Goal: Book appointment/travel/reservation

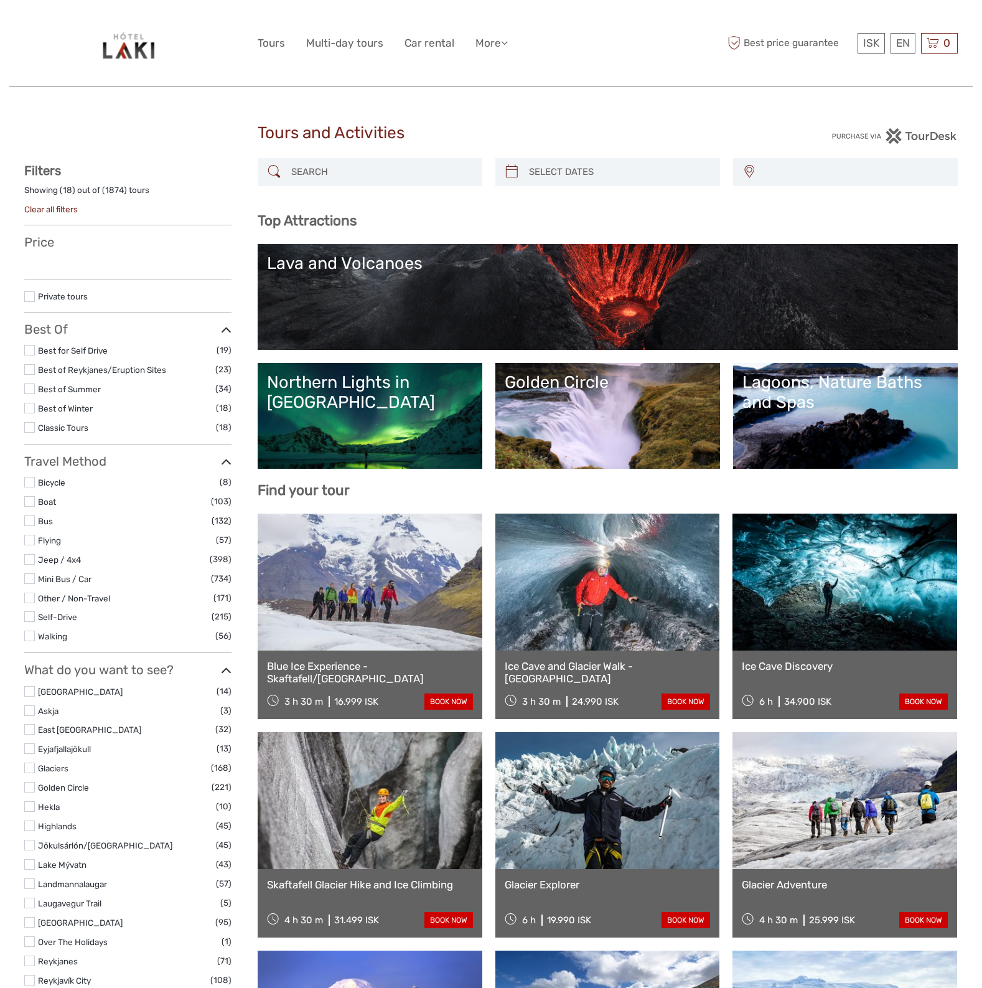
select select
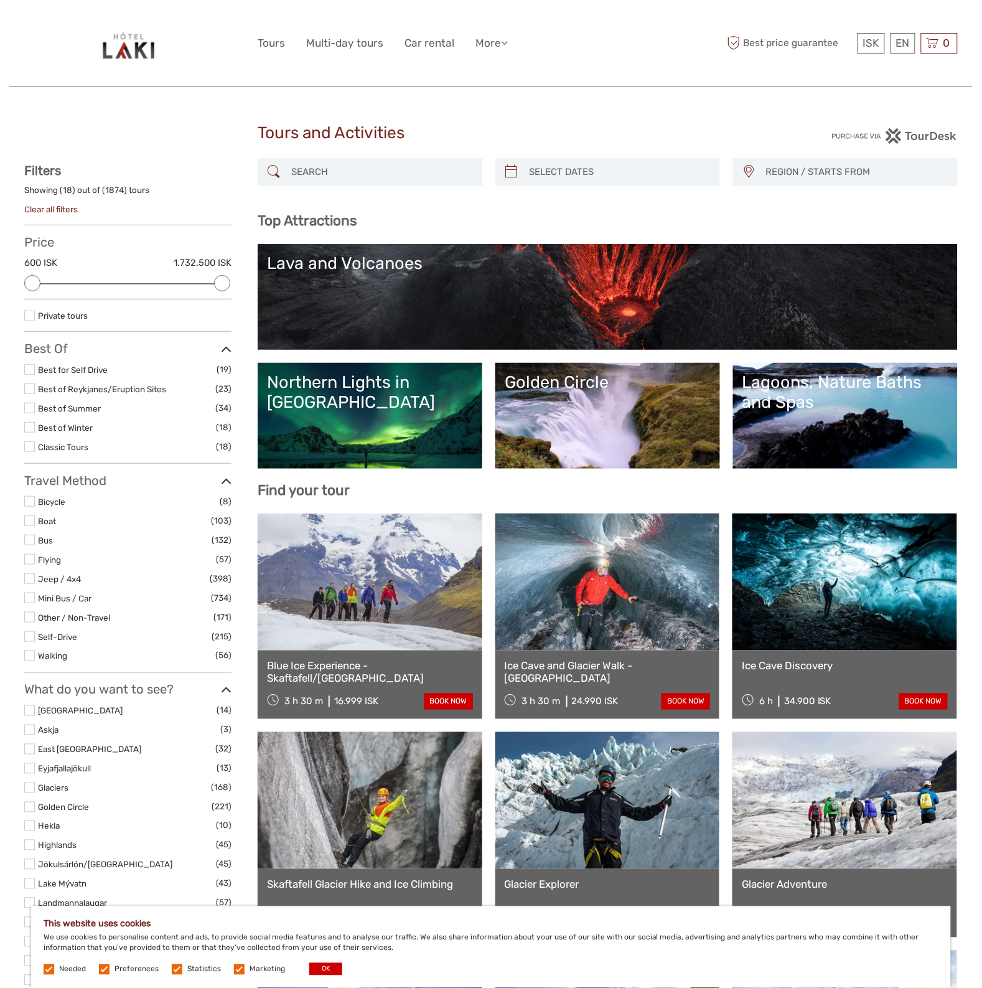
scroll to position [78, 0]
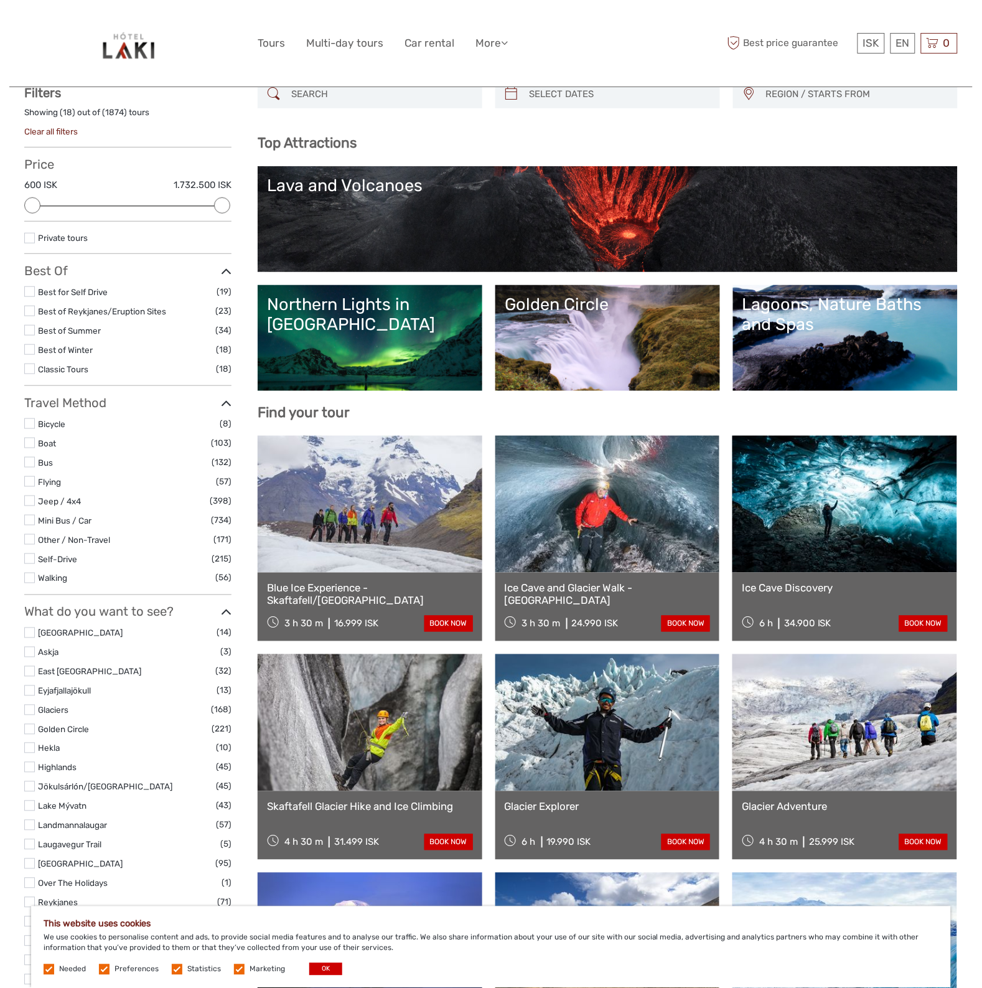
click at [821, 749] on link at bounding box center [844, 722] width 225 height 137
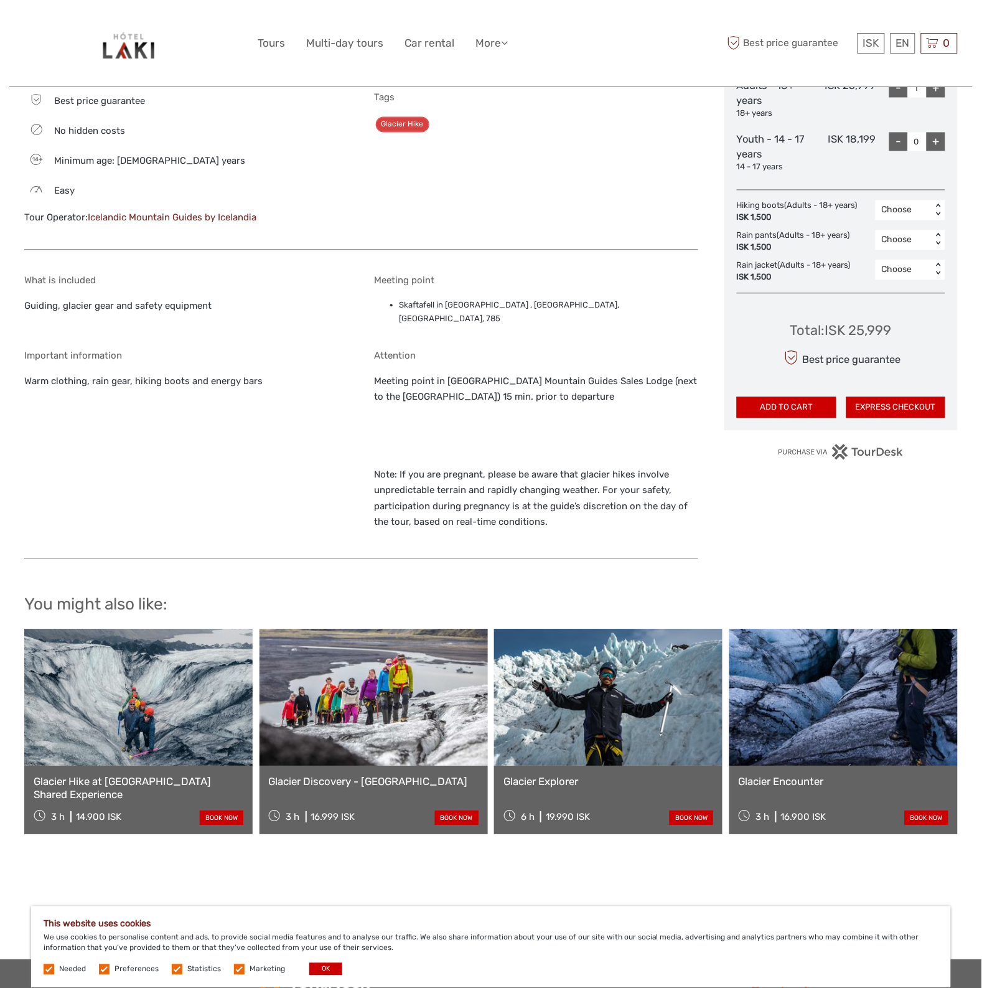
scroll to position [622, 0]
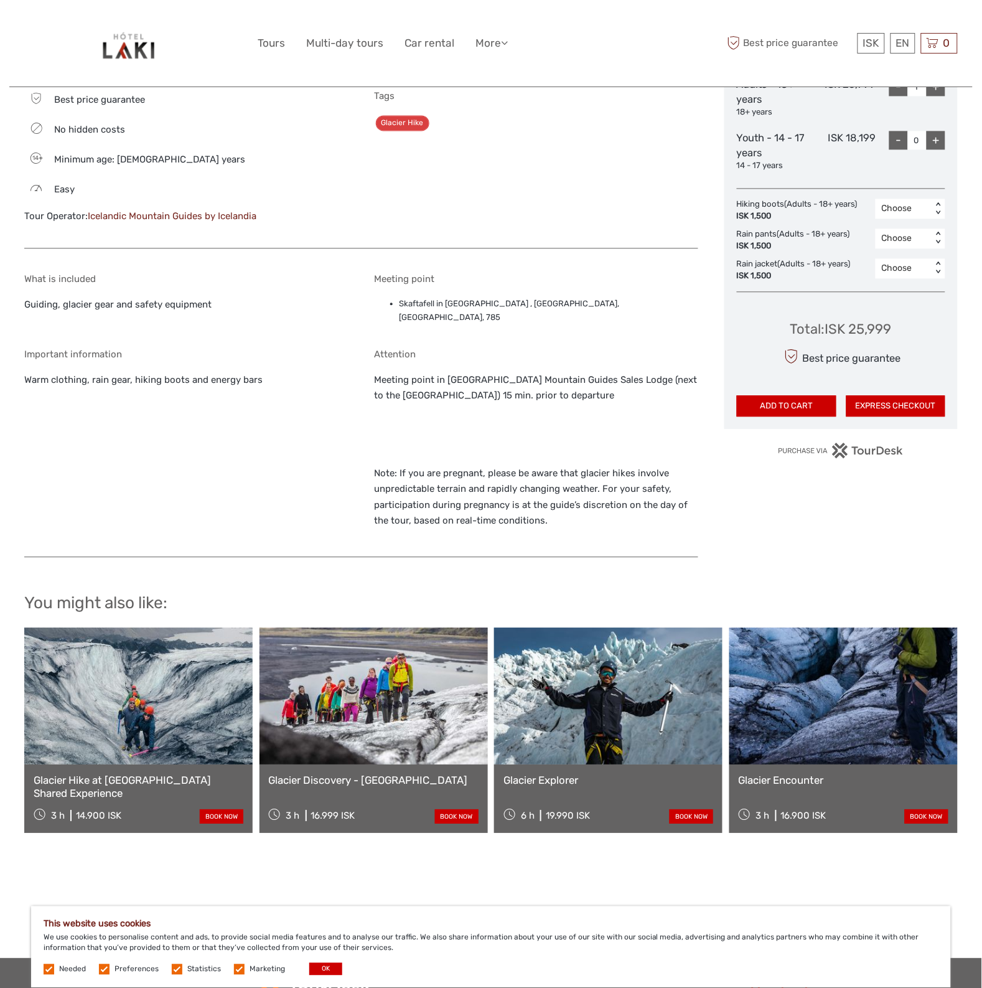
click at [564, 730] on link at bounding box center [608, 696] width 228 height 137
click at [604, 714] on link at bounding box center [608, 696] width 228 height 137
click at [589, 718] on link at bounding box center [608, 696] width 228 height 137
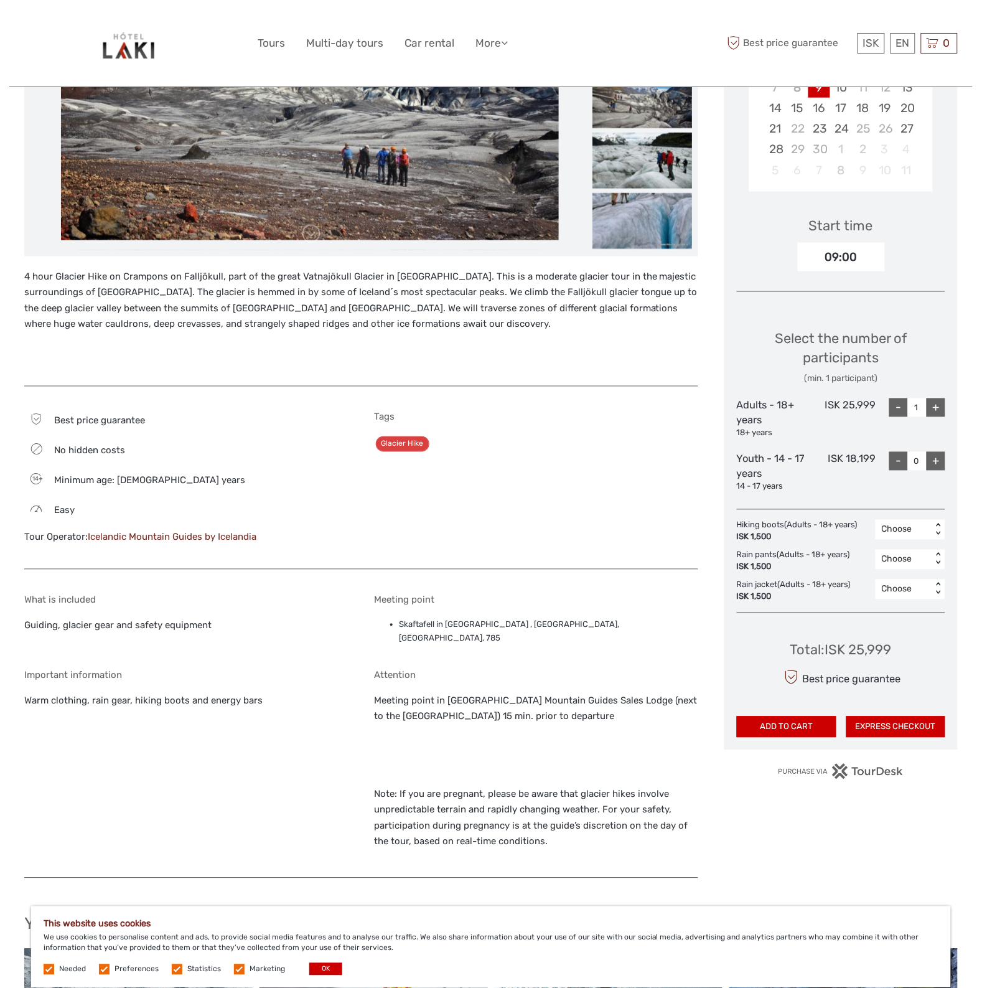
scroll to position [44, 0]
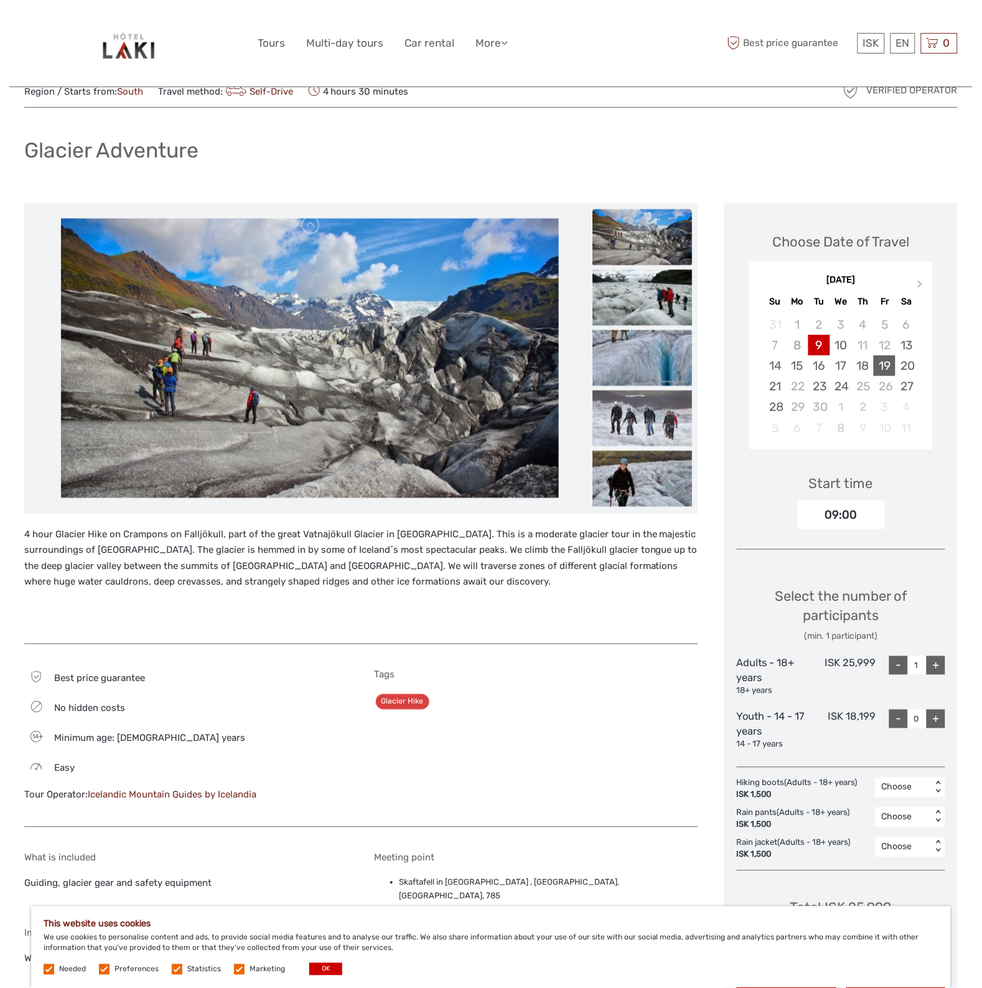
click at [882, 366] on div "19" at bounding box center [885, 365] width 22 height 21
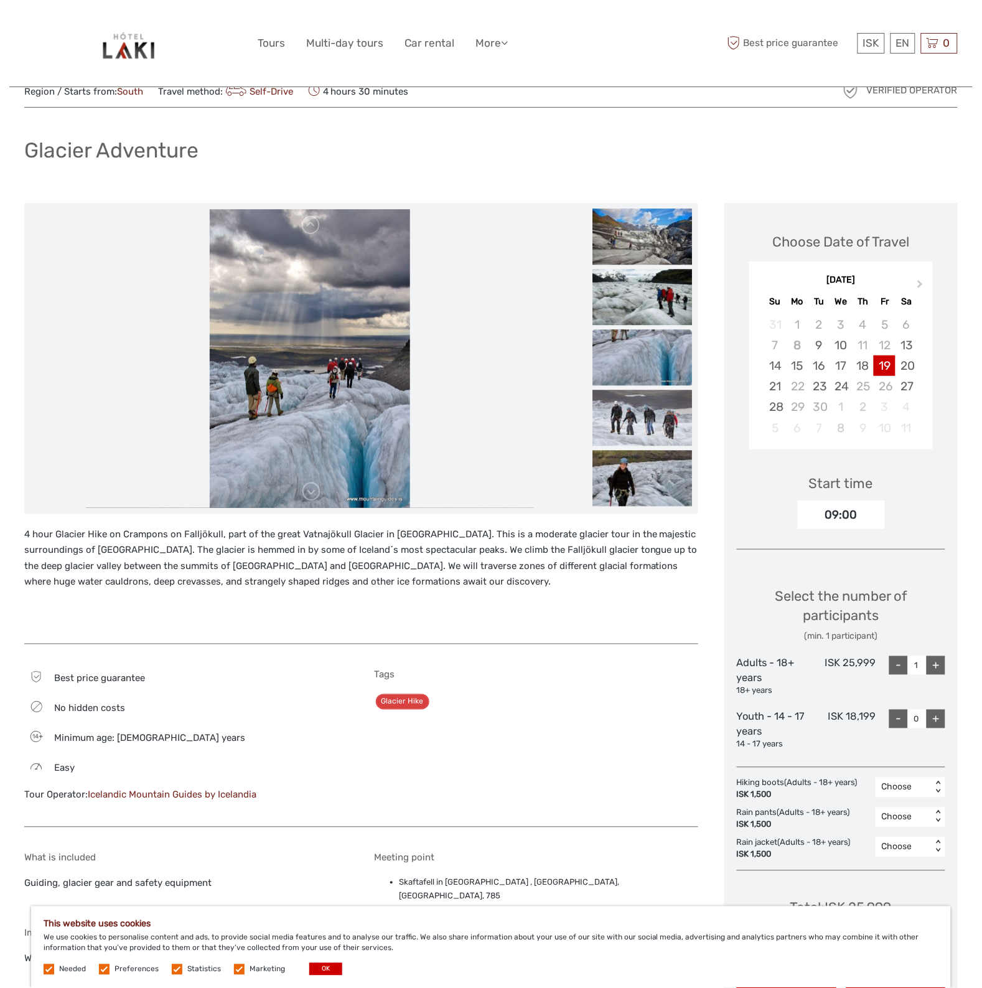
click at [934, 666] on div "+" at bounding box center [936, 665] width 19 height 19
type input "2"
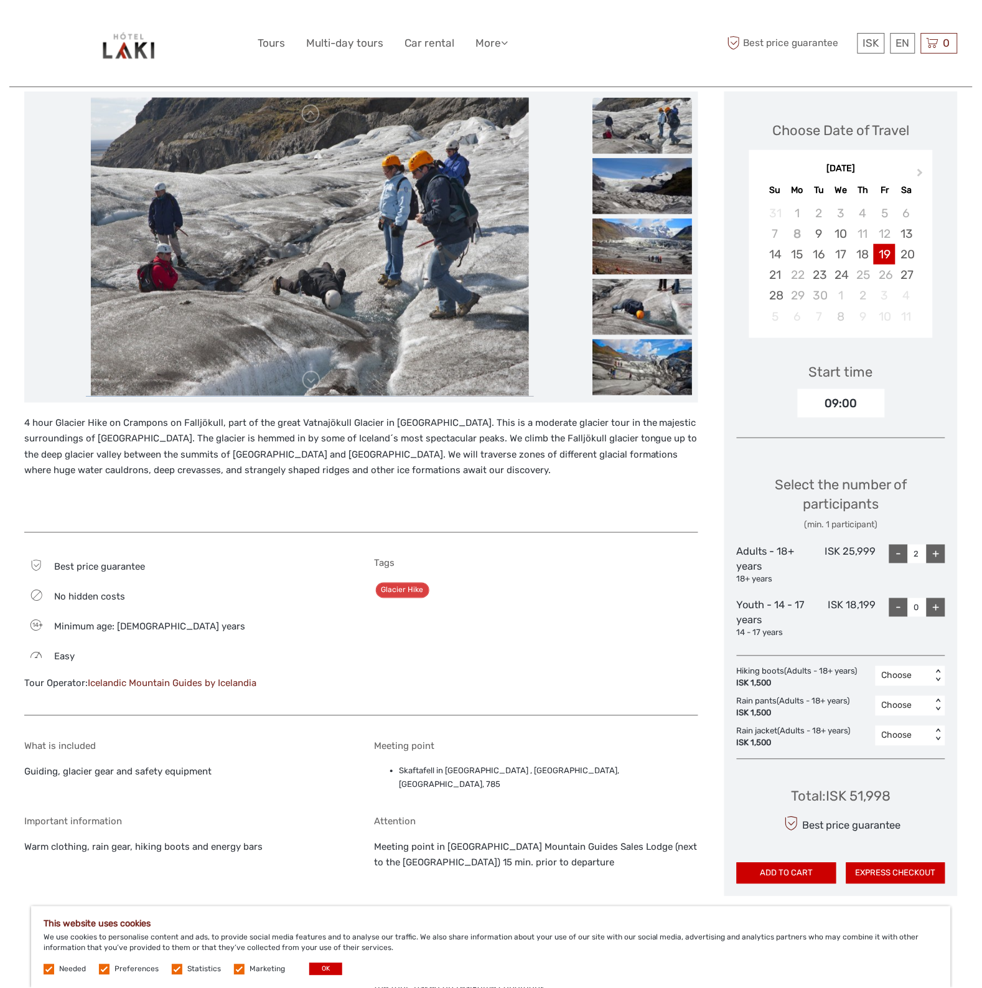
scroll to position [233, 0]
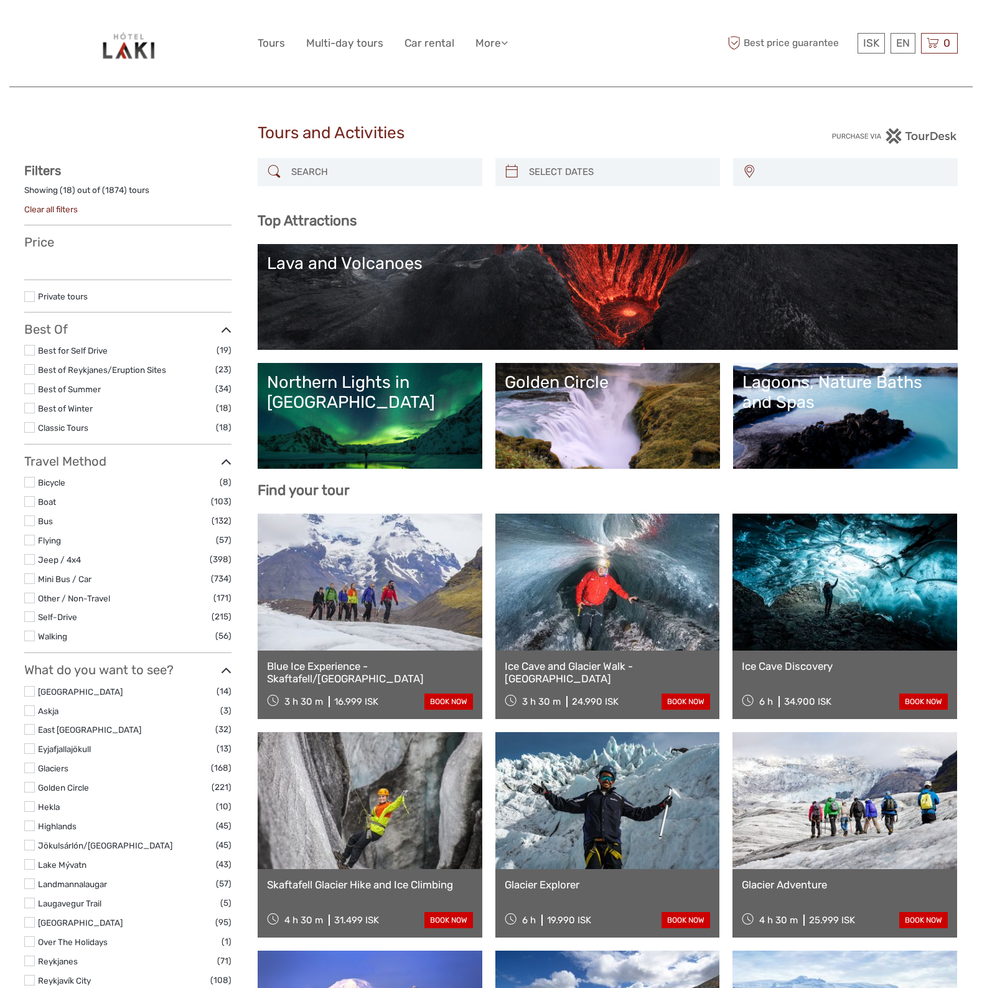
select select
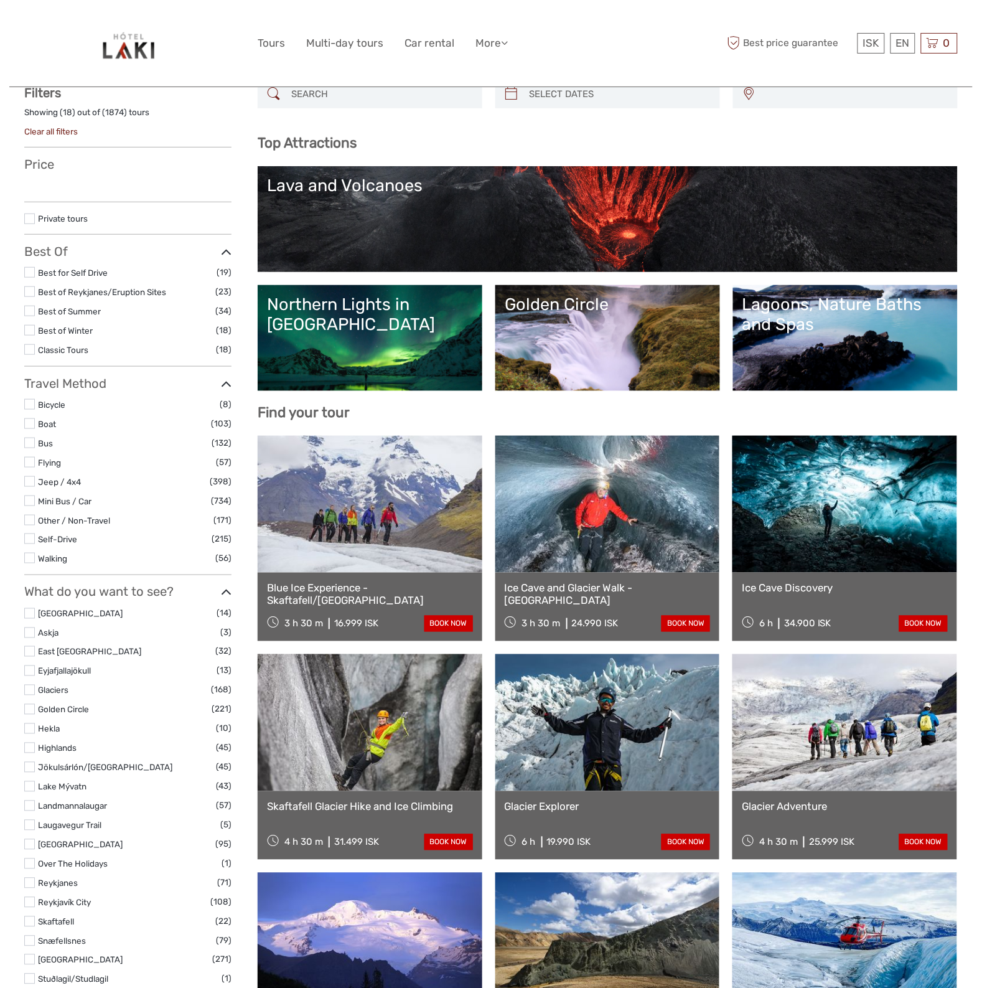
select select
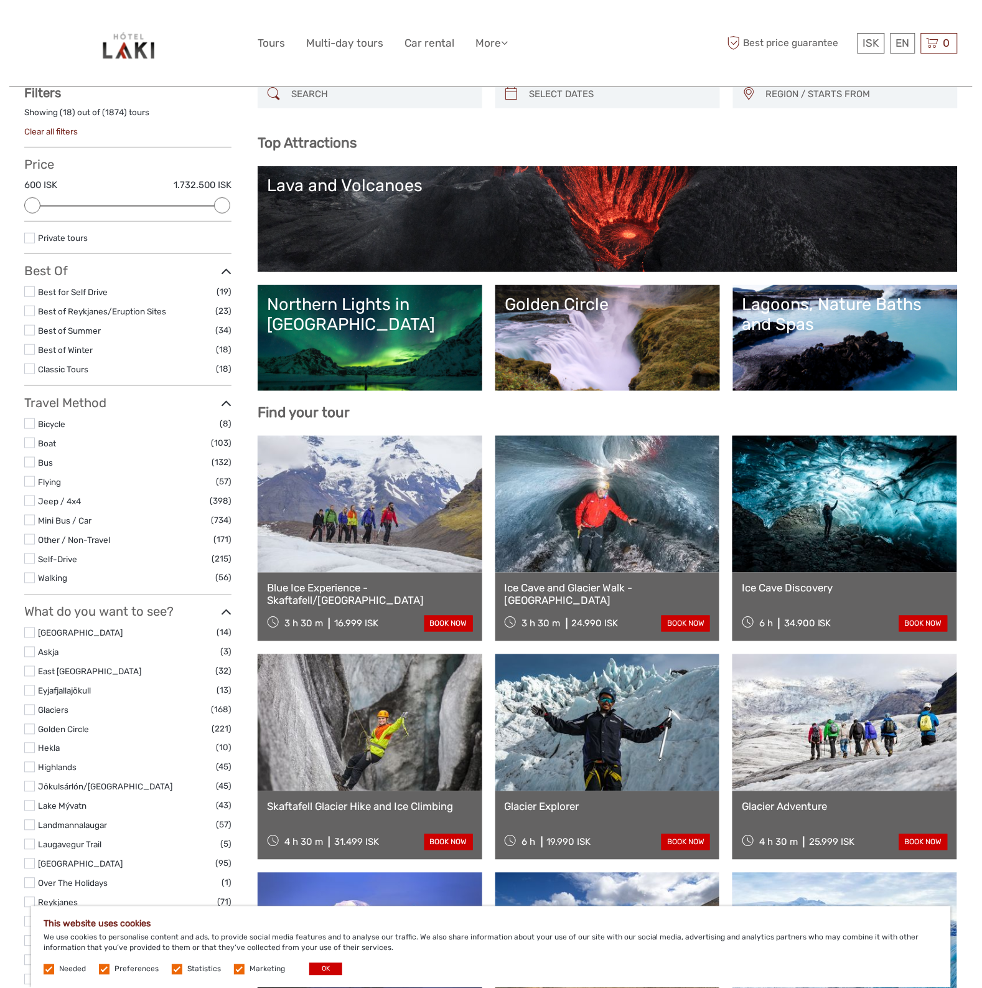
scroll to position [0, 0]
click at [319, 592] on link "Blue Ice Experience - Skaftafell/Vatnajökull" at bounding box center [370, 595] width 206 height 26
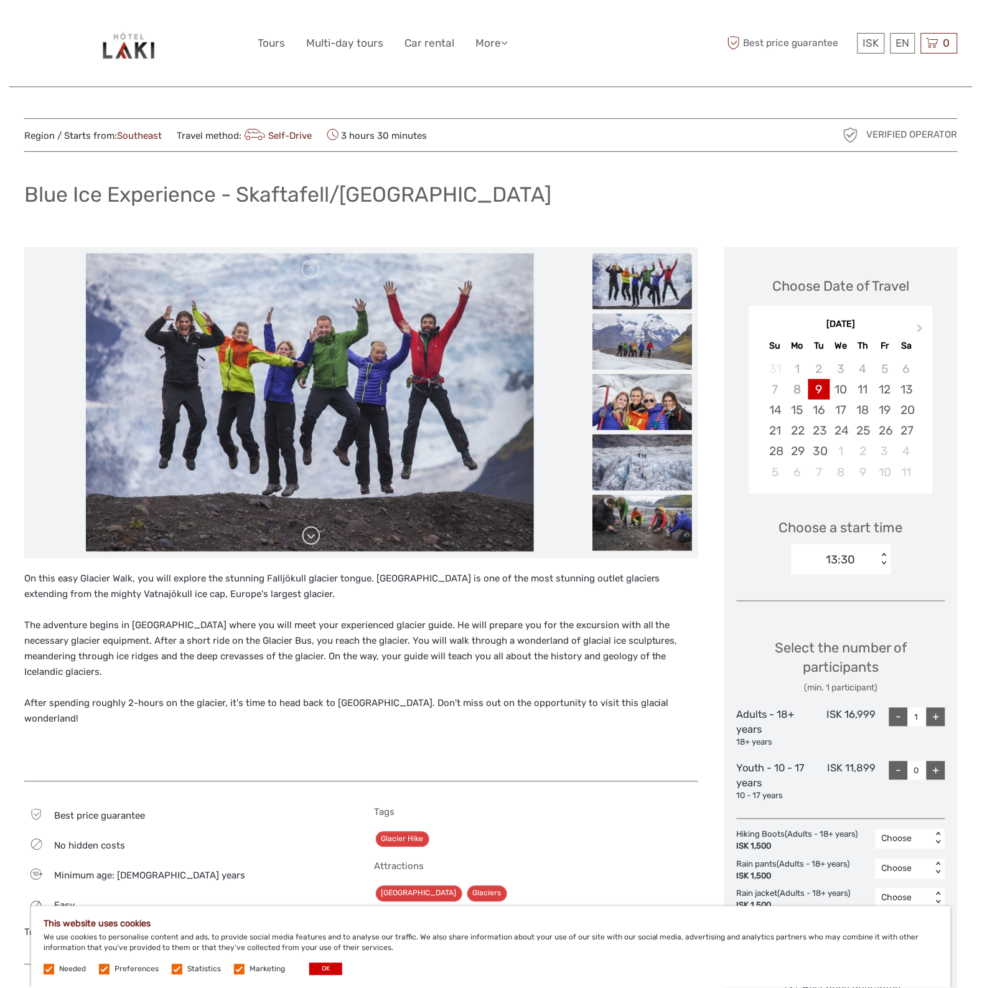
click at [314, 539] on link at bounding box center [311, 536] width 20 height 20
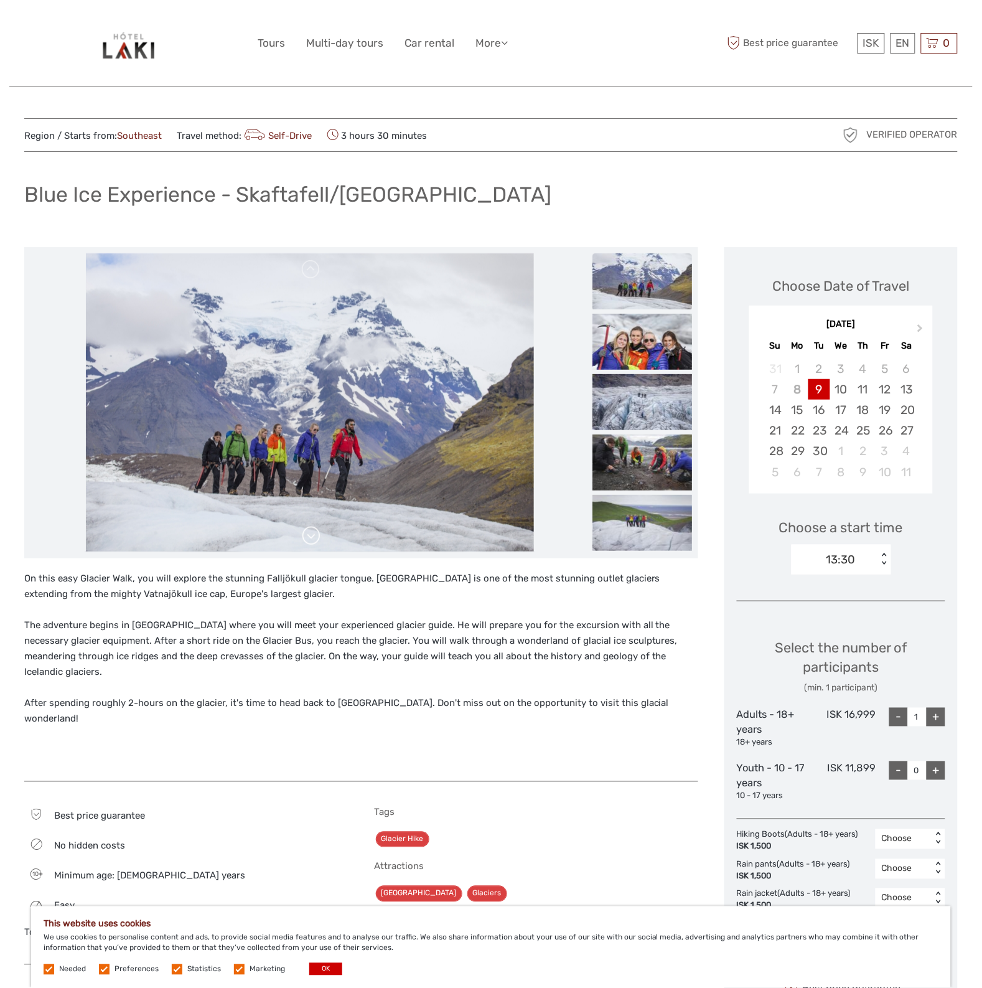
click at [314, 539] on link at bounding box center [311, 536] width 20 height 20
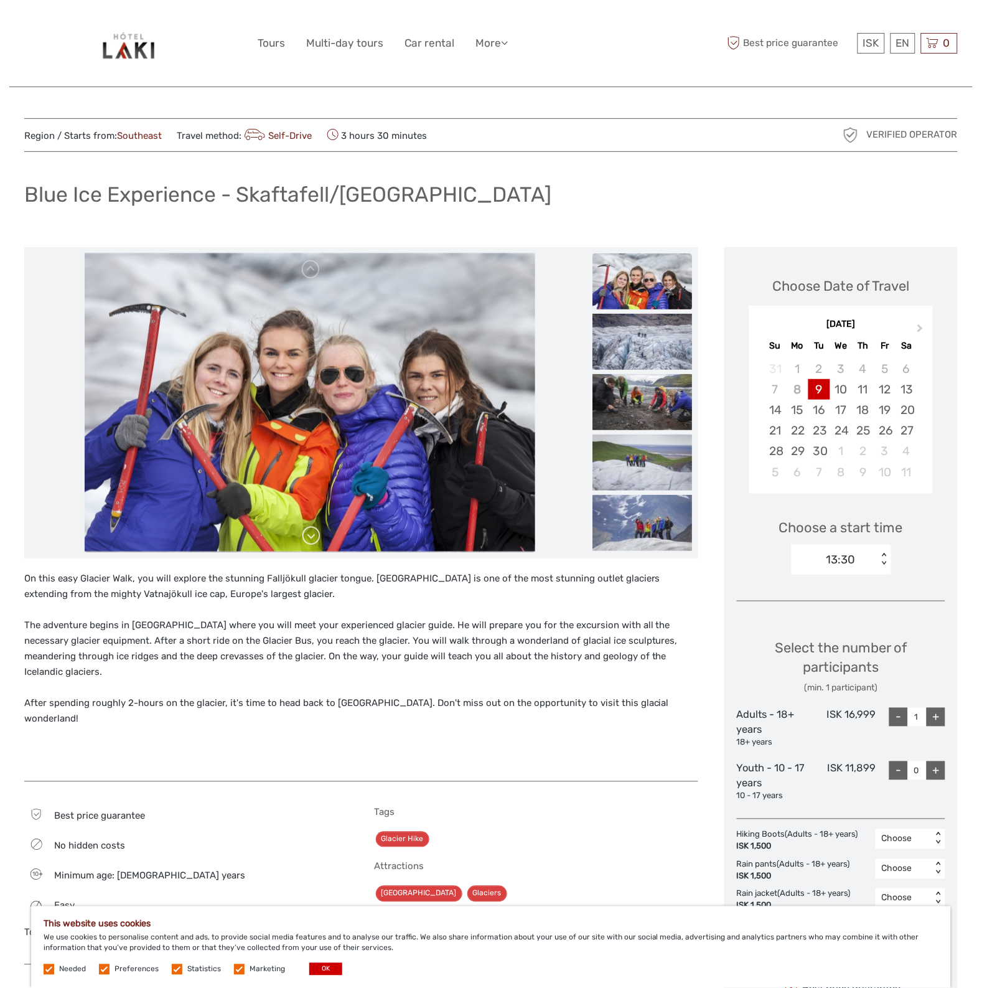
click at [314, 539] on link at bounding box center [311, 536] width 20 height 20
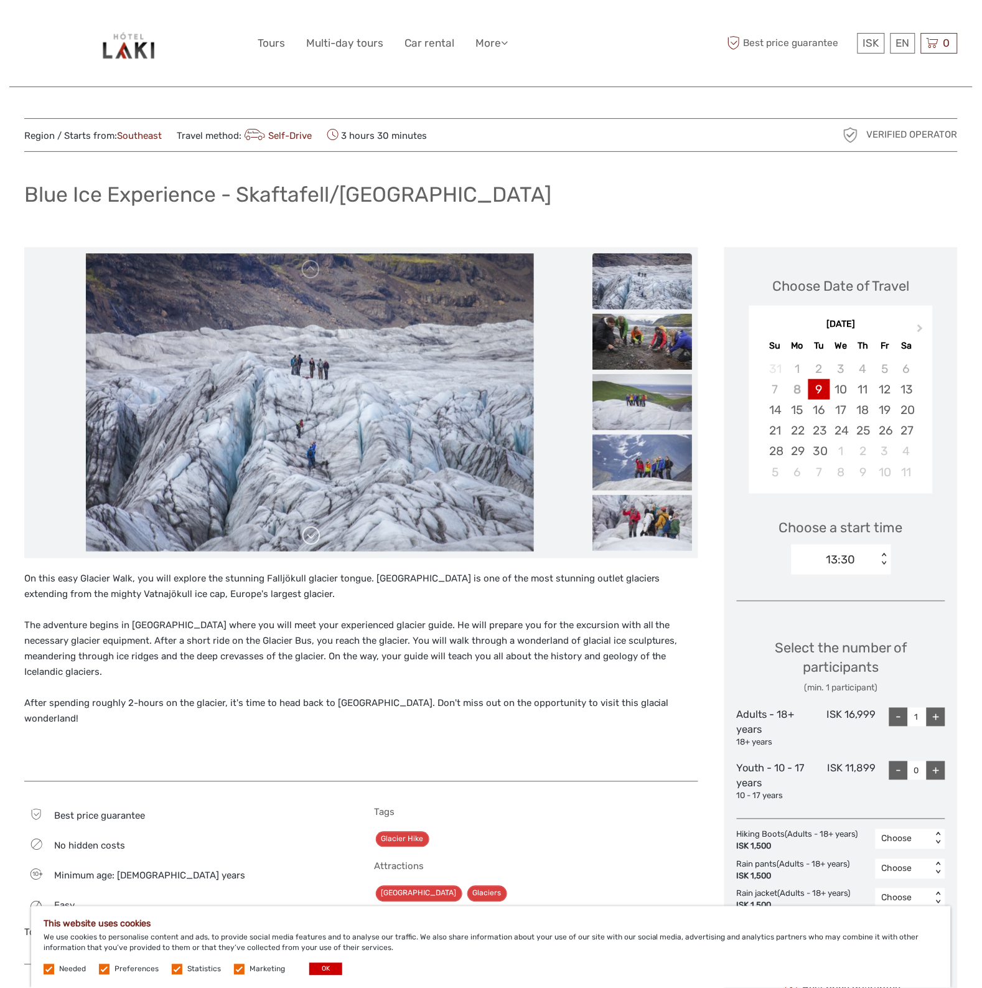
click at [314, 539] on link at bounding box center [311, 536] width 20 height 20
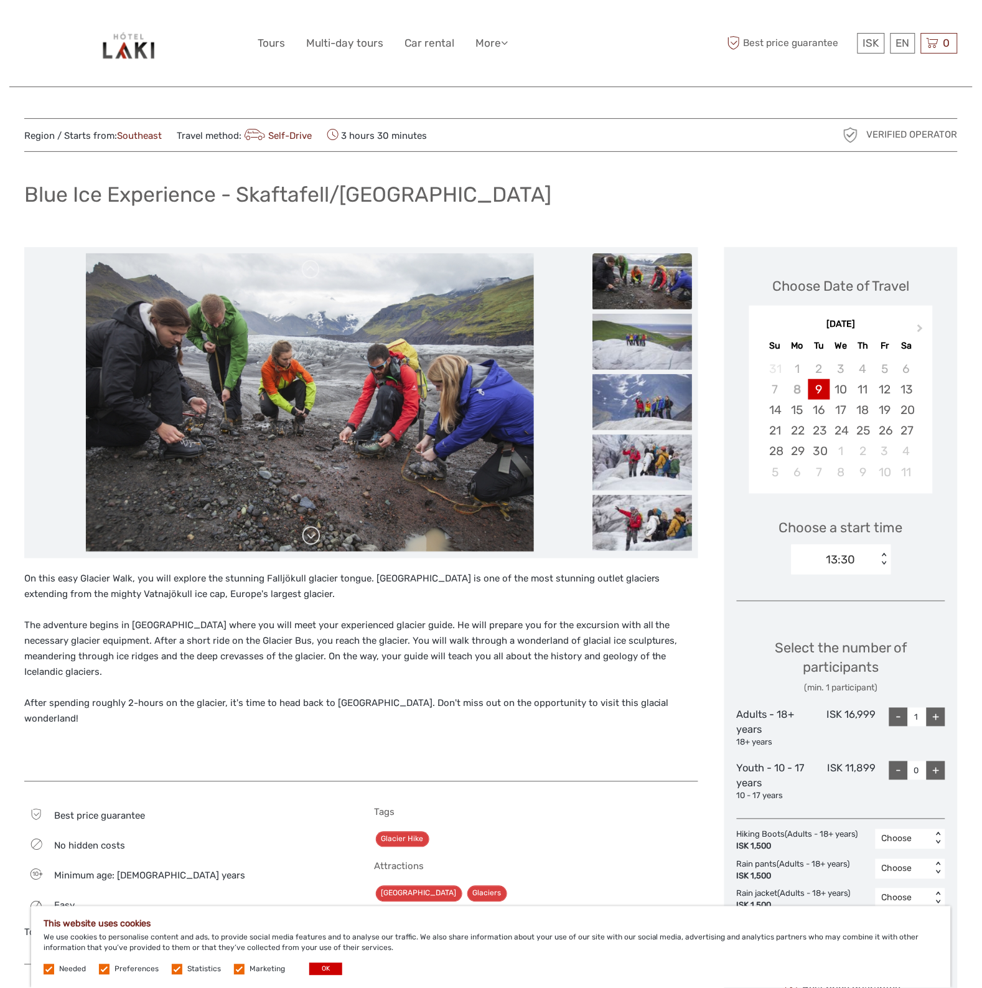
click at [314, 539] on link at bounding box center [311, 536] width 20 height 20
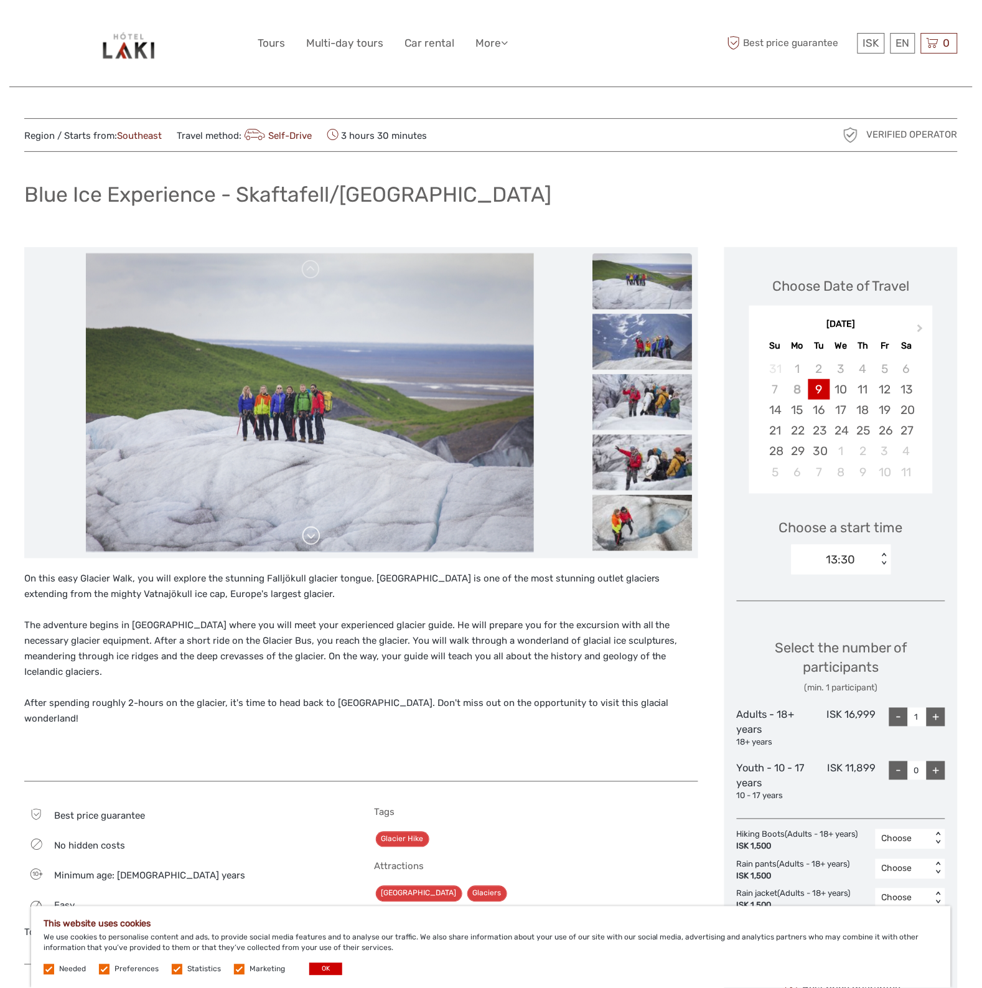
click at [314, 539] on link at bounding box center [311, 536] width 20 height 20
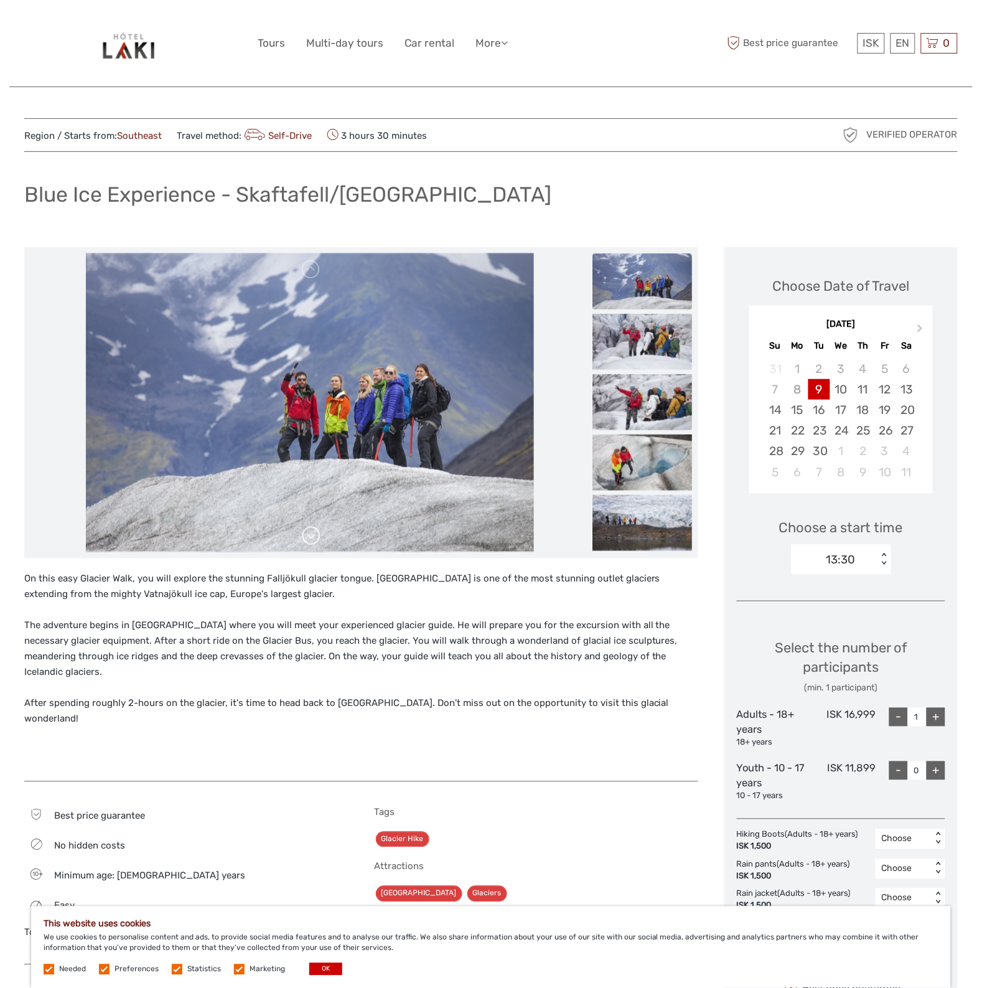
click at [314, 539] on link at bounding box center [311, 536] width 20 height 20
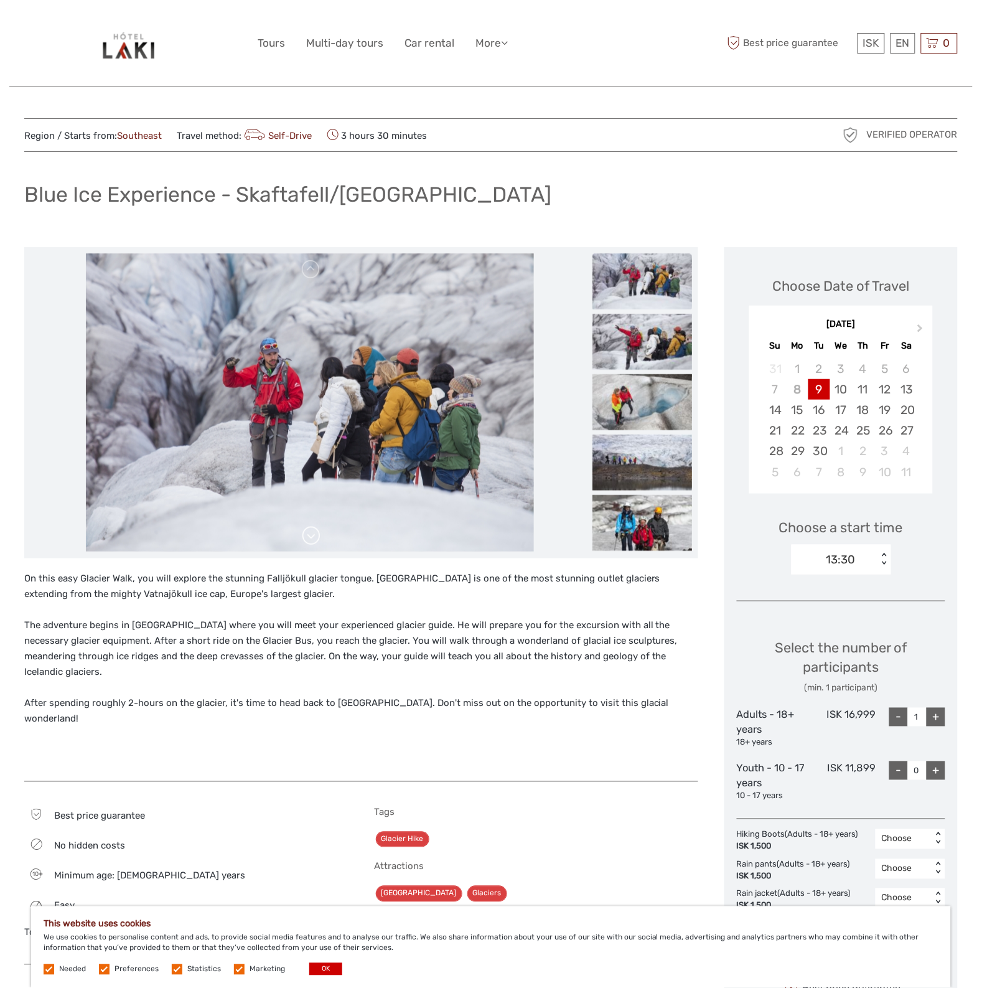
click at [314, 539] on link at bounding box center [311, 536] width 20 height 20
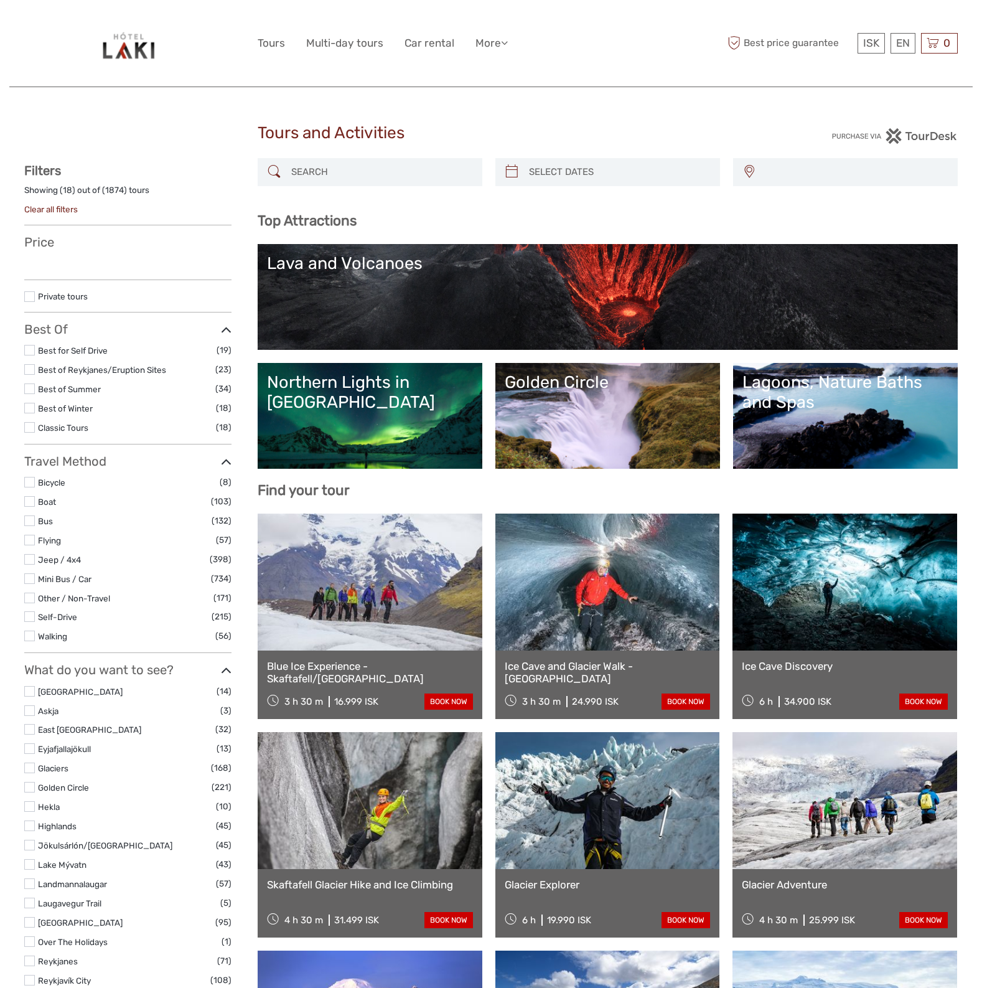
select select
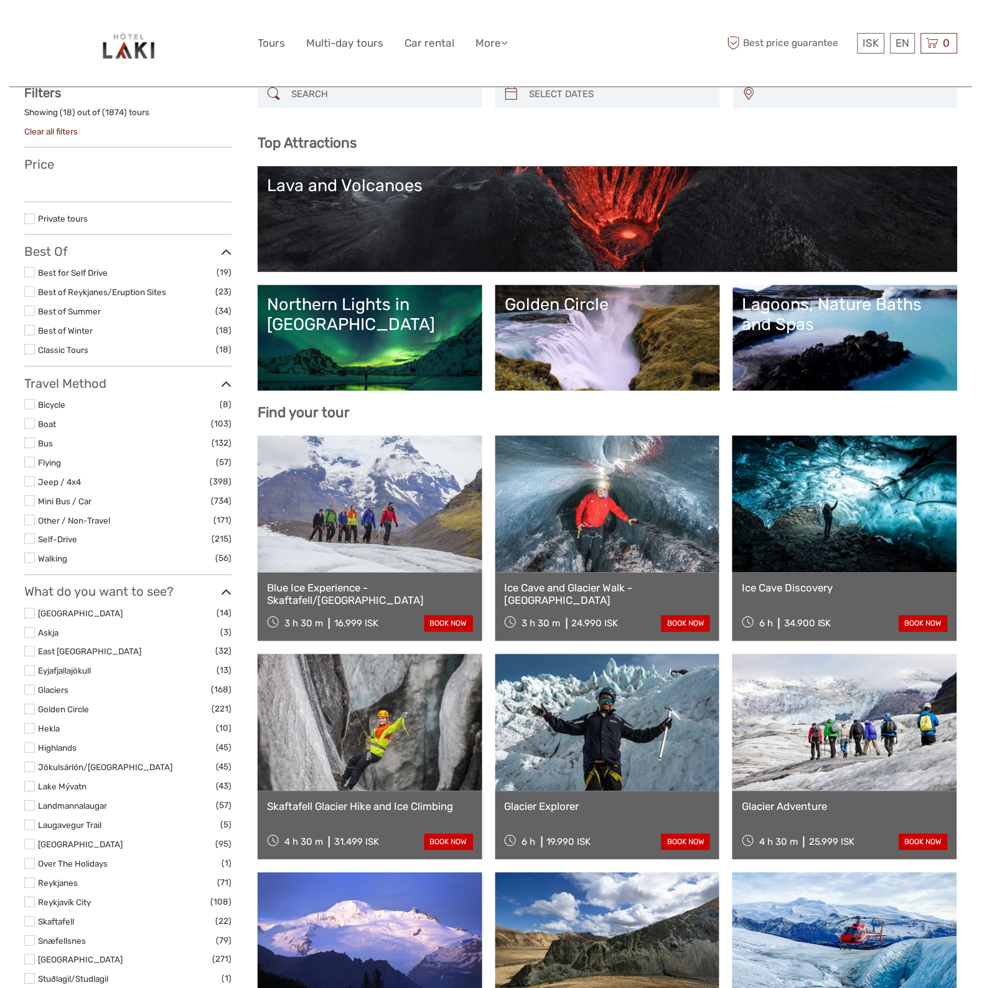
select select
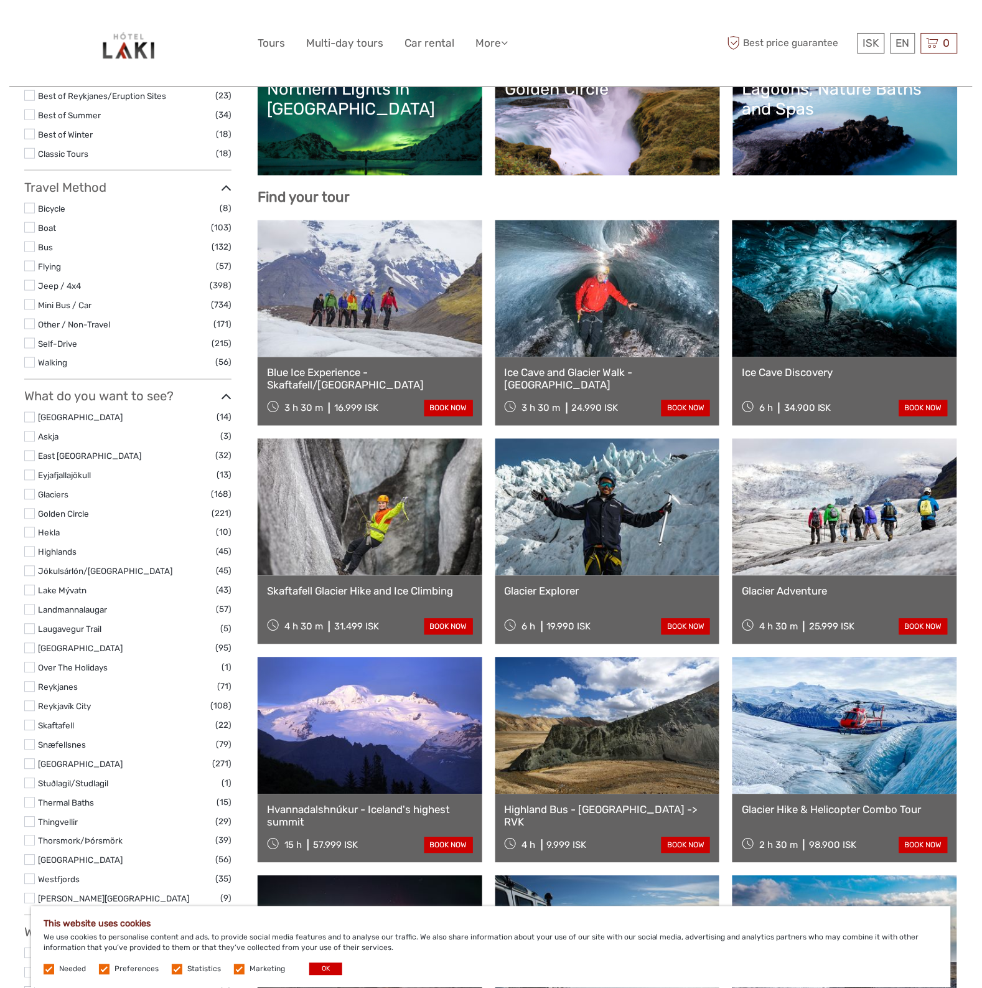
scroll to position [311, 0]
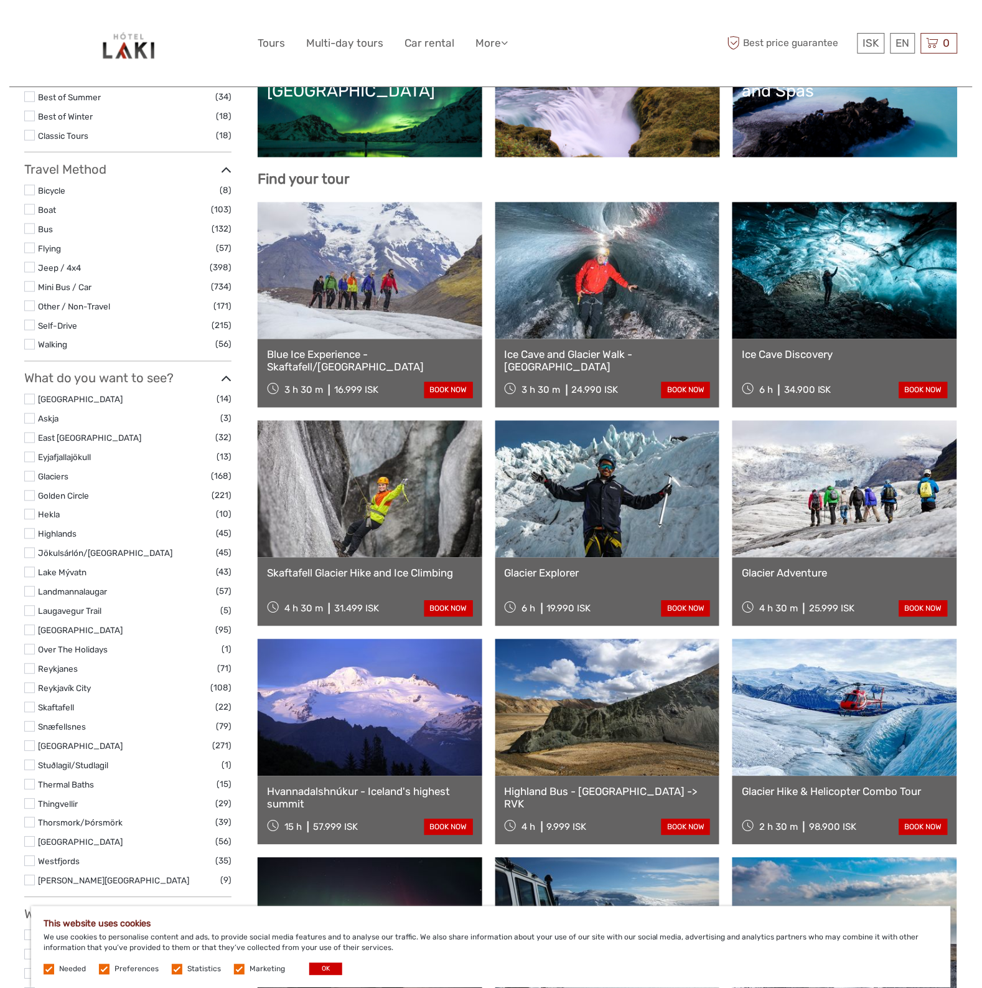
click at [767, 569] on link "Glacier Adventure" at bounding box center [845, 573] width 206 height 12
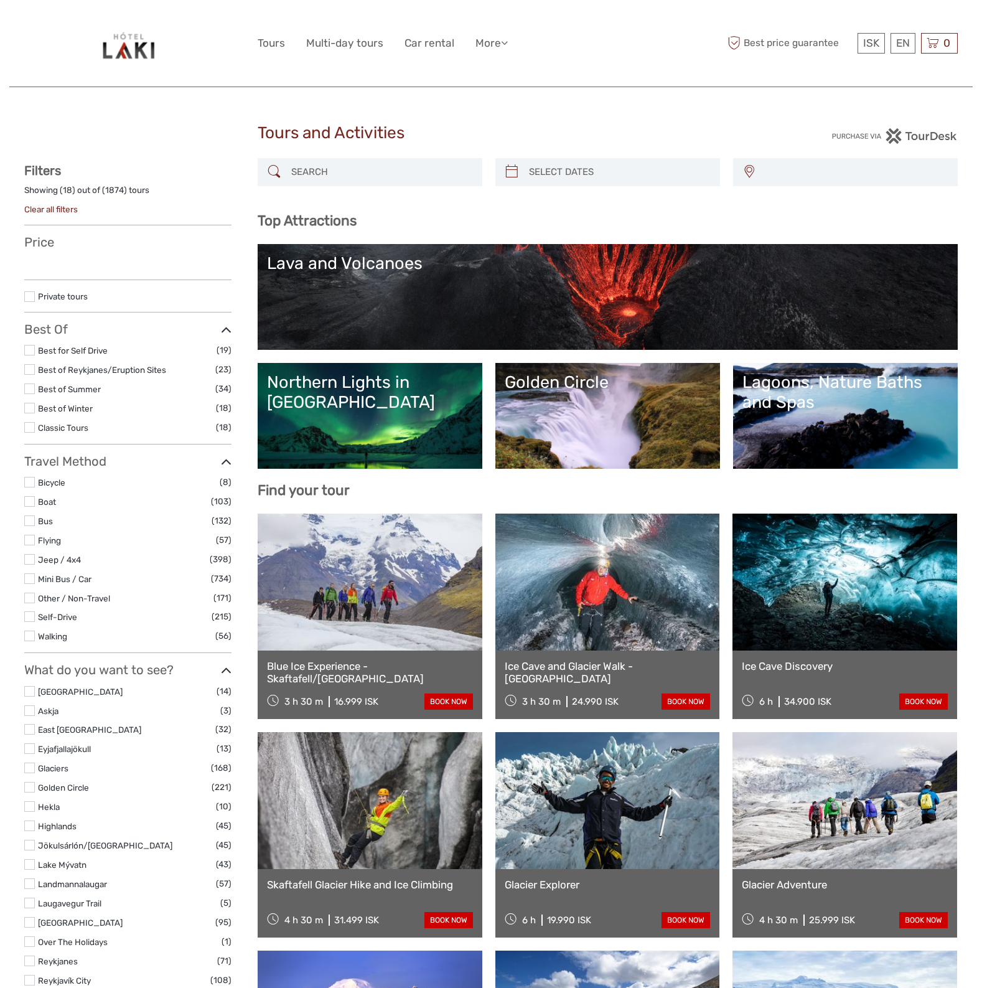
select select
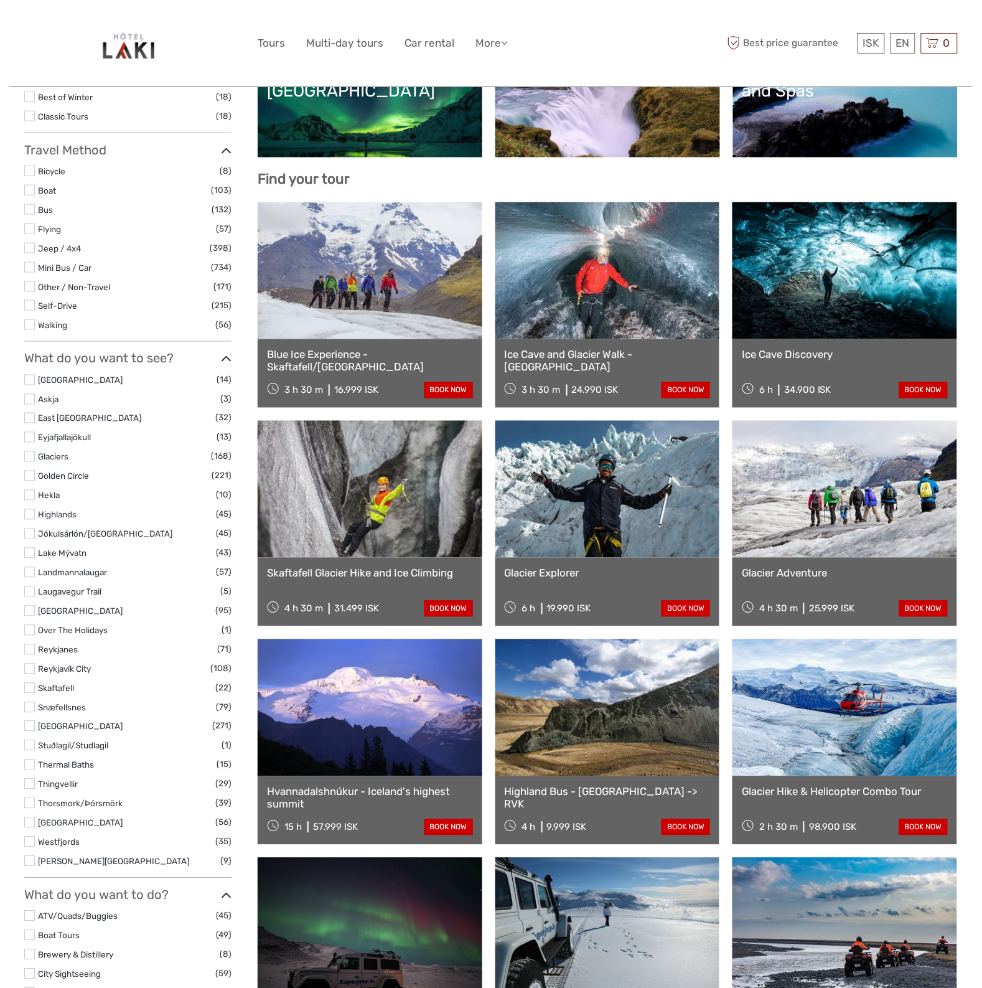
select select
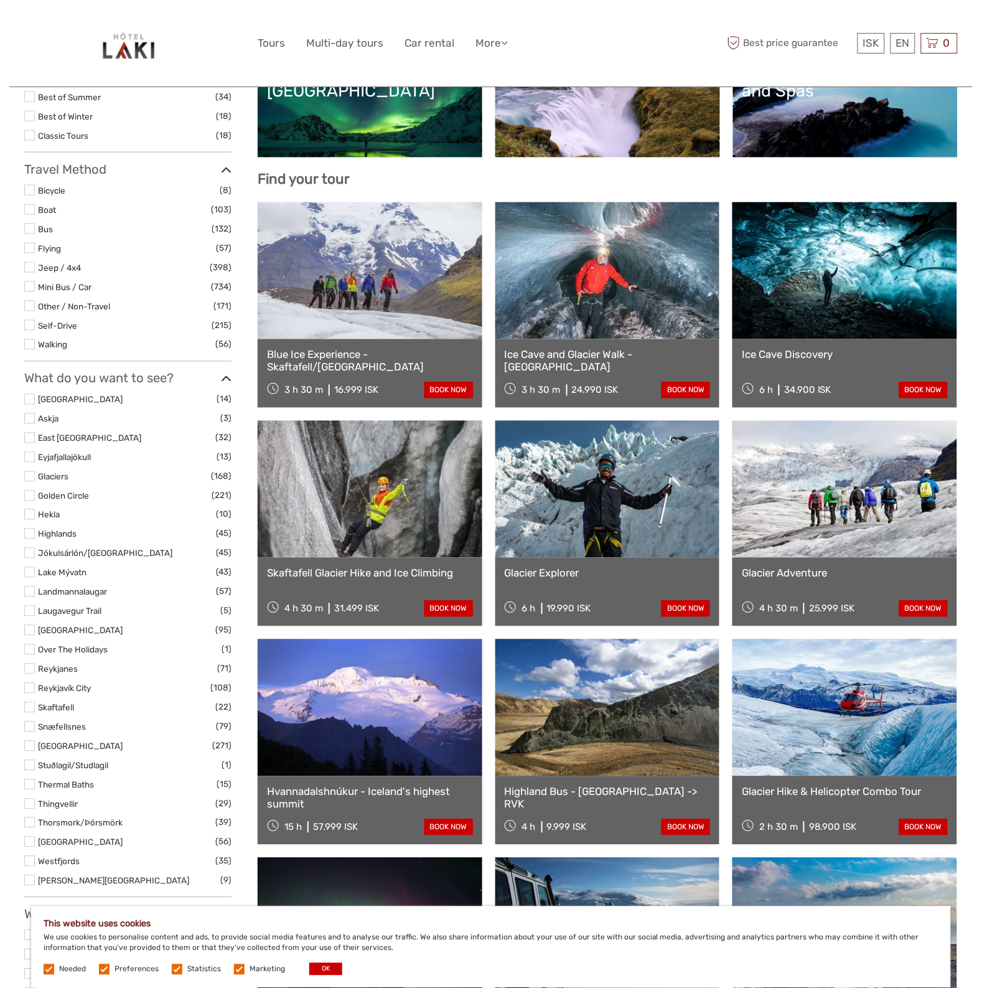
scroll to position [0, 0]
click at [604, 534] on link at bounding box center [607, 489] width 225 height 137
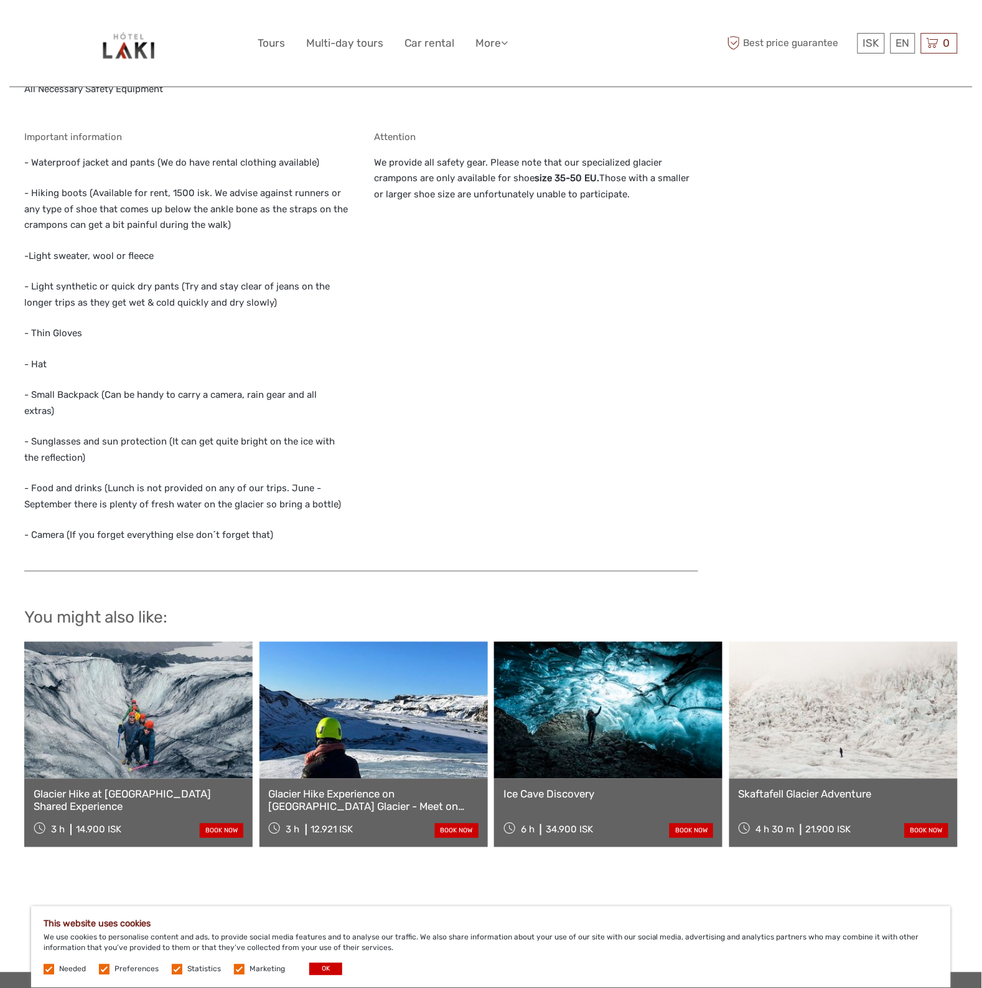
scroll to position [1245, 0]
